Goal: Task Accomplishment & Management: Use online tool/utility

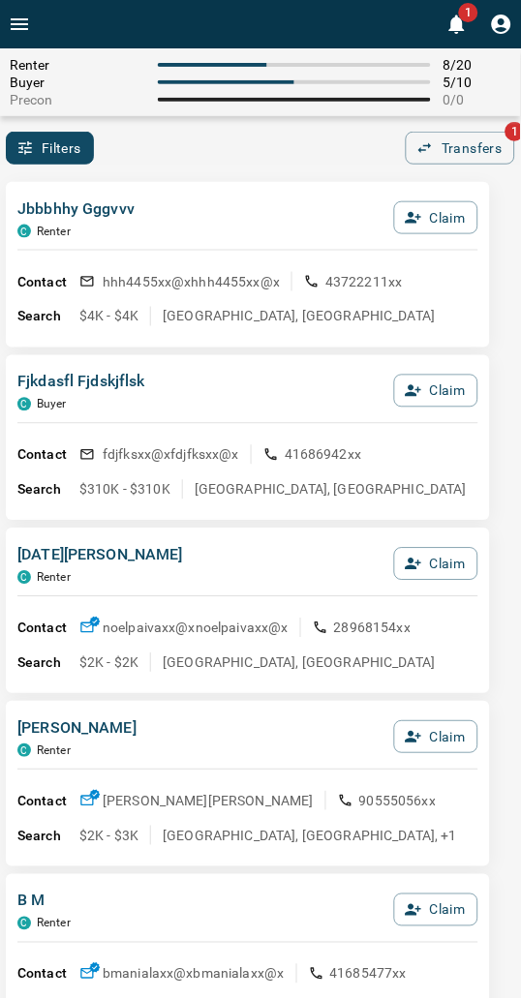
click at [220, 162] on div "Filters 0 Transfers 1" at bounding box center [260, 148] width 521 height 33
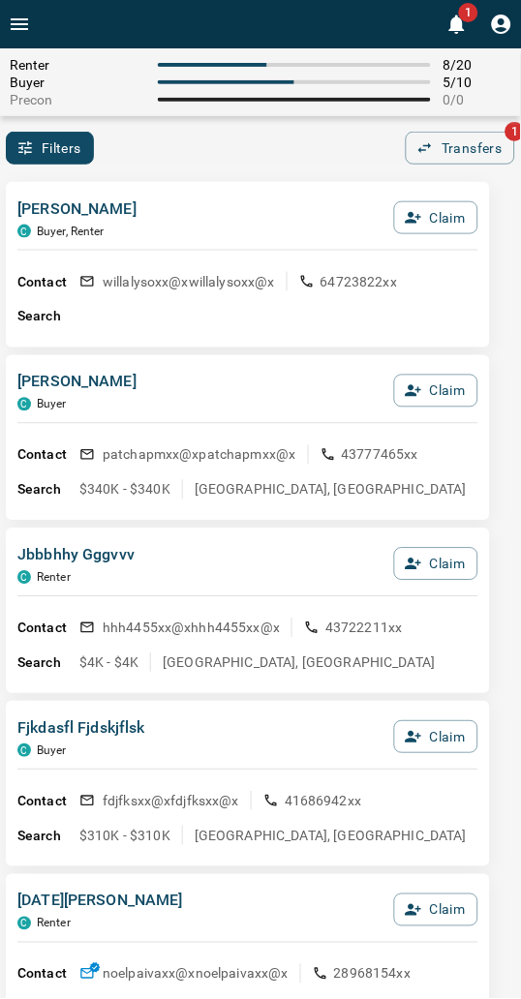
click at [220, 161] on div "Filters 0 Transfers 1" at bounding box center [260, 148] width 521 height 33
click at [423, 388] on button "Claim" at bounding box center [436, 391] width 84 height 33
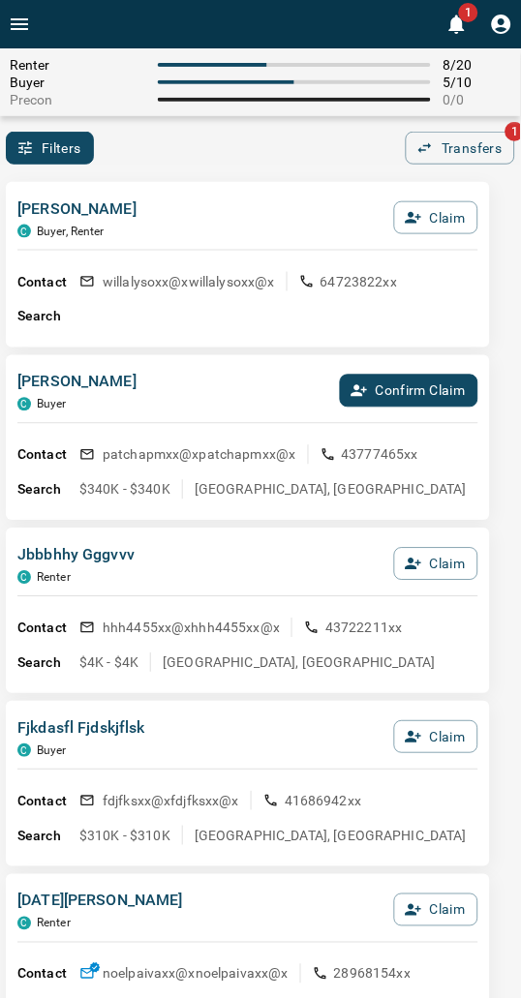
click at [423, 388] on button "Confirm Claim" at bounding box center [409, 391] width 138 height 33
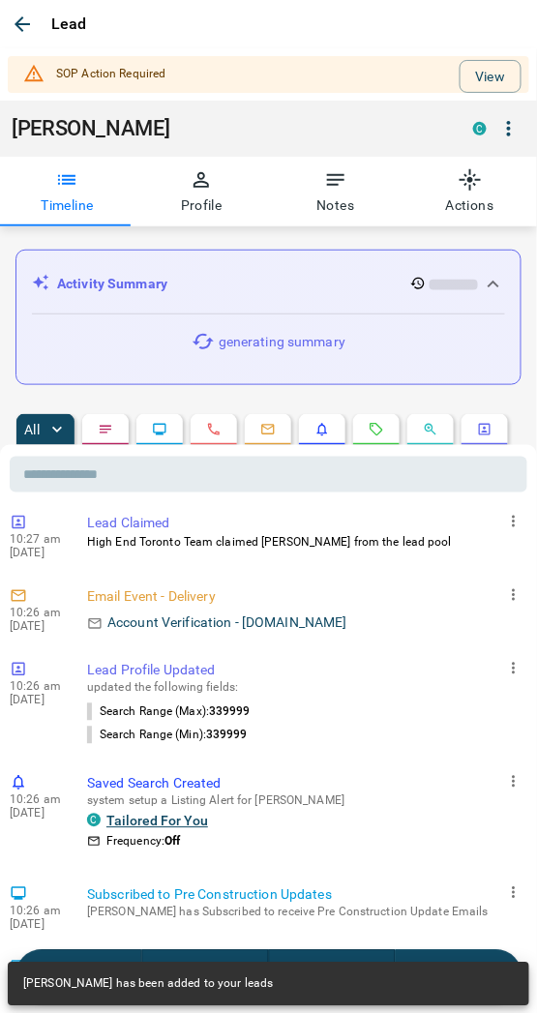
click at [460, 80] on button "View" at bounding box center [491, 76] width 62 height 33
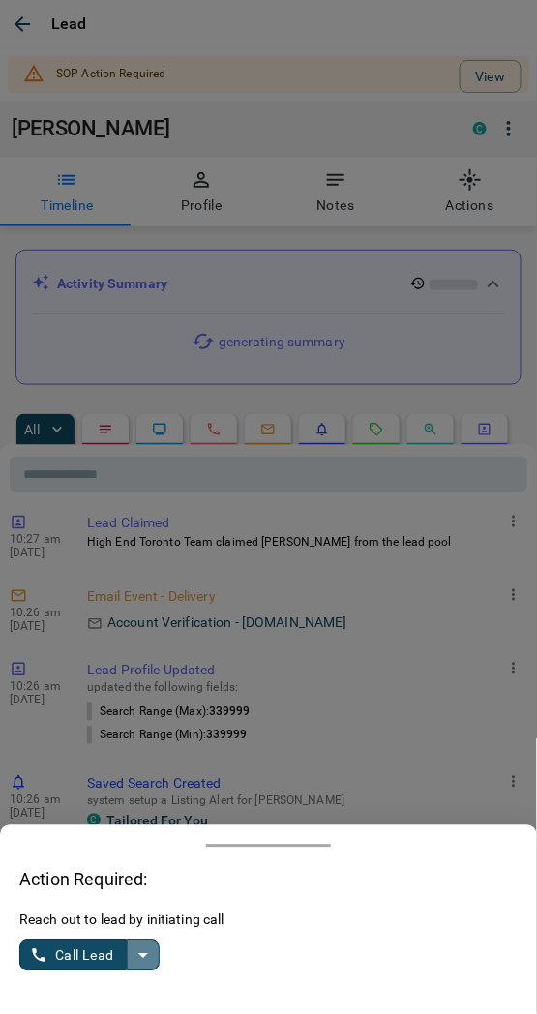
click at [141, 956] on icon "split button" at bounding box center [143, 956] width 10 height 5
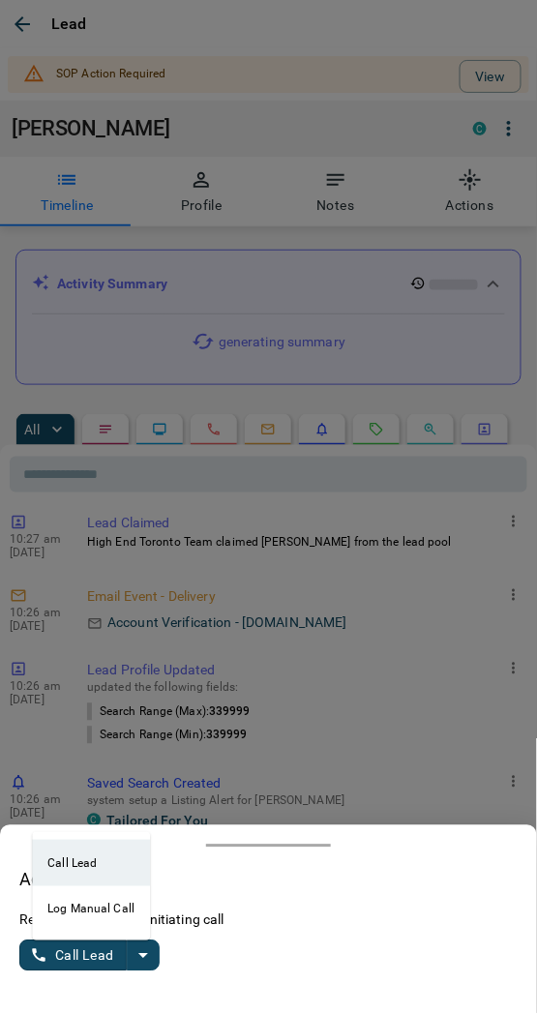
click at [66, 910] on li "Log Manual Call" at bounding box center [91, 910] width 118 height 46
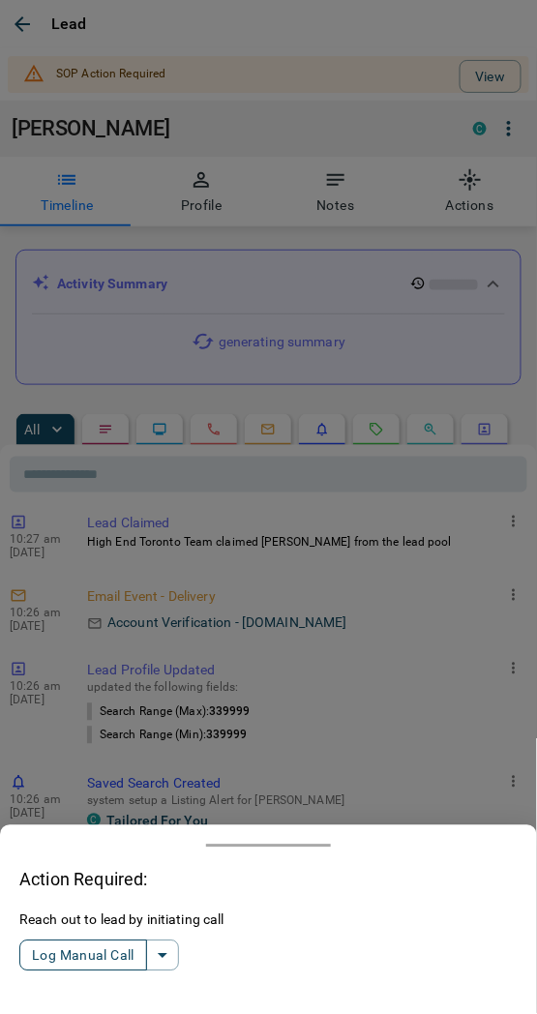
click at [74, 958] on button "Log Manual Call" at bounding box center [83, 956] width 128 height 31
click at [37, 945] on button "Yes" at bounding box center [38, 957] width 39 height 30
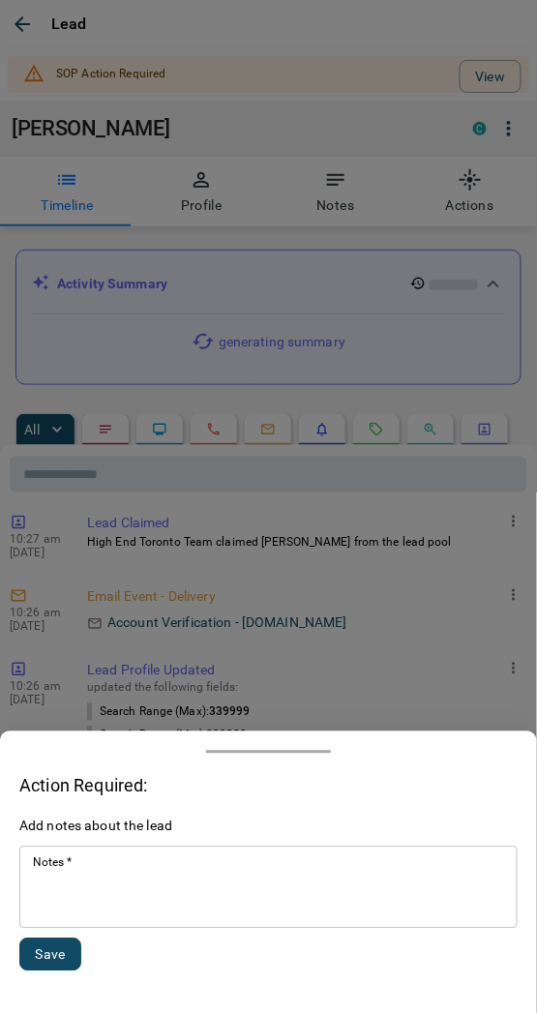
click at [88, 893] on textarea "Notes   *" at bounding box center [268, 889] width 471 height 66
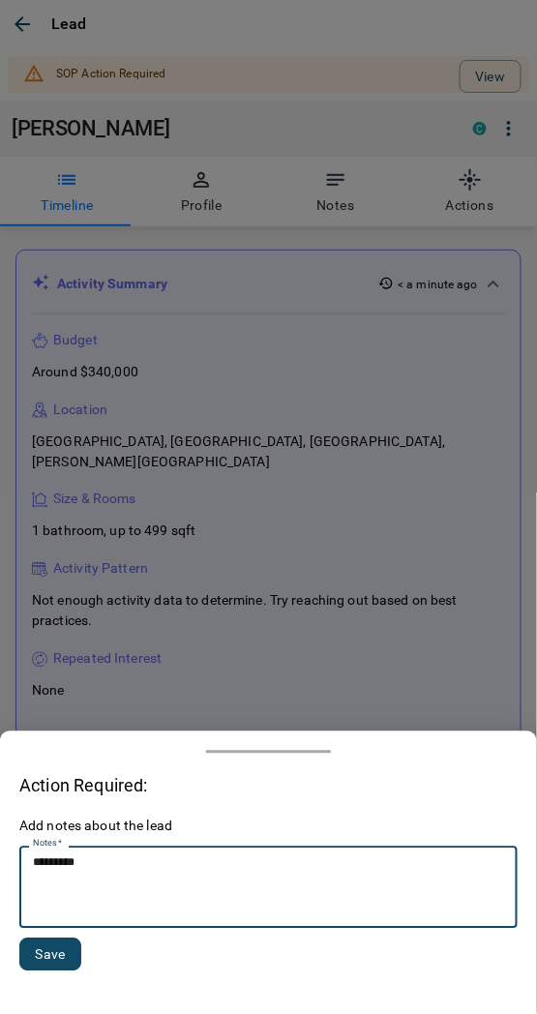
type textarea "*********"
click at [52, 941] on button "Save" at bounding box center [50, 955] width 62 height 33
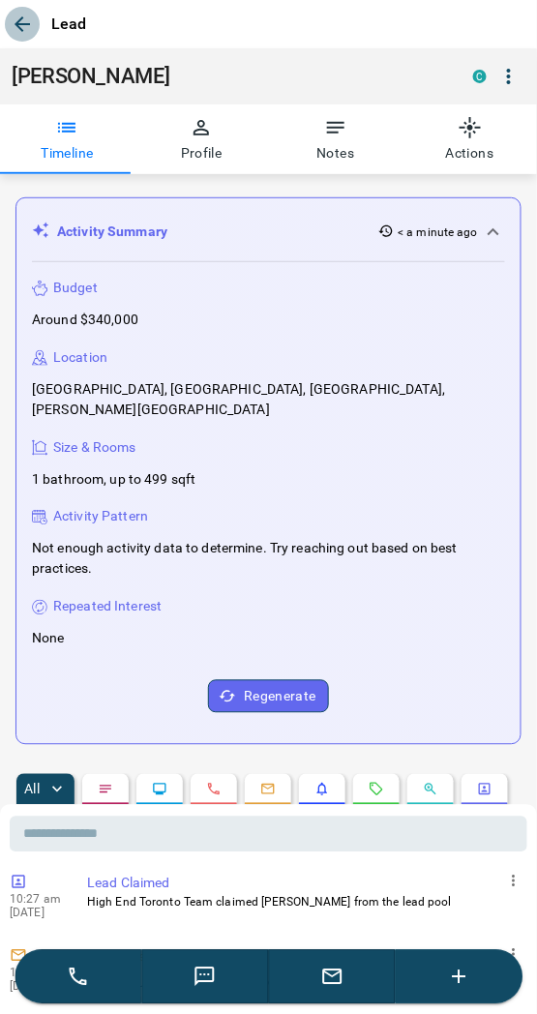
click at [15, 29] on icon "button" at bounding box center [22, 24] width 23 height 23
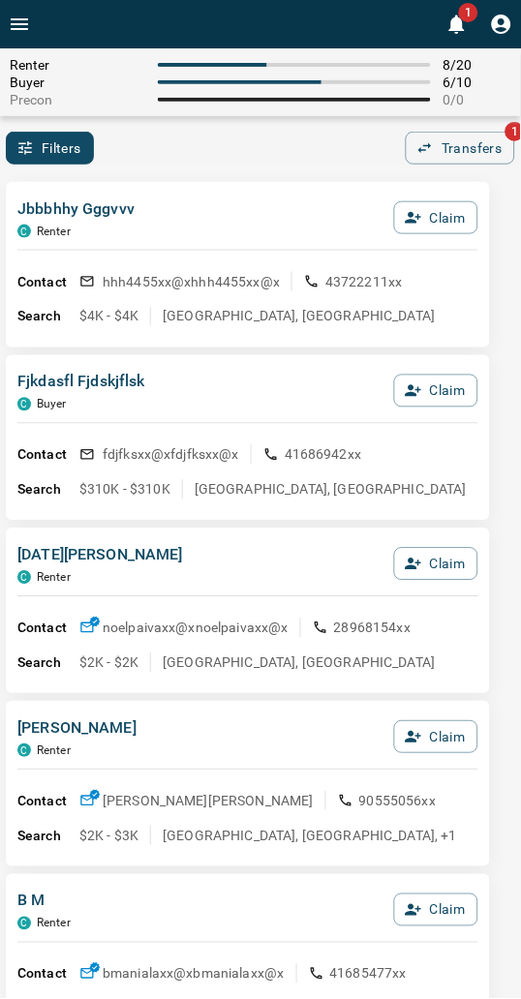
click at [254, 128] on div "Renter 8 / 20 Buyer 6 / 10 Precon 0 / 0 Filters 0 Transfers 1" at bounding box center [260, 106] width 521 height 116
click at [199, 163] on div "Filters 0 Transfers 1" at bounding box center [260, 148] width 521 height 33
